Goal: Navigation & Orientation: Find specific page/section

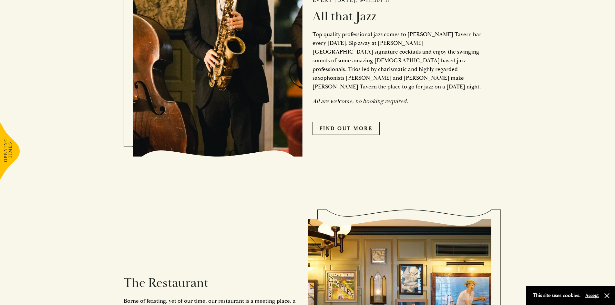
scroll to position [581, 0]
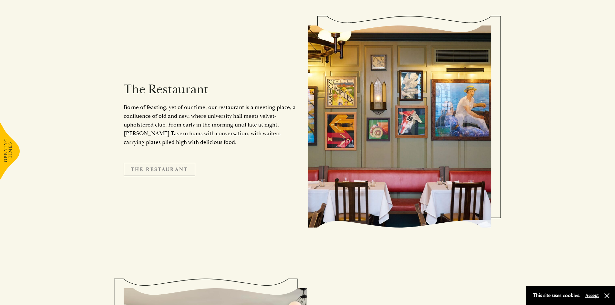
click at [163, 166] on link "The Restaurant" at bounding box center [160, 170] width 72 height 14
